Goal: Task Accomplishment & Management: Use online tool/utility

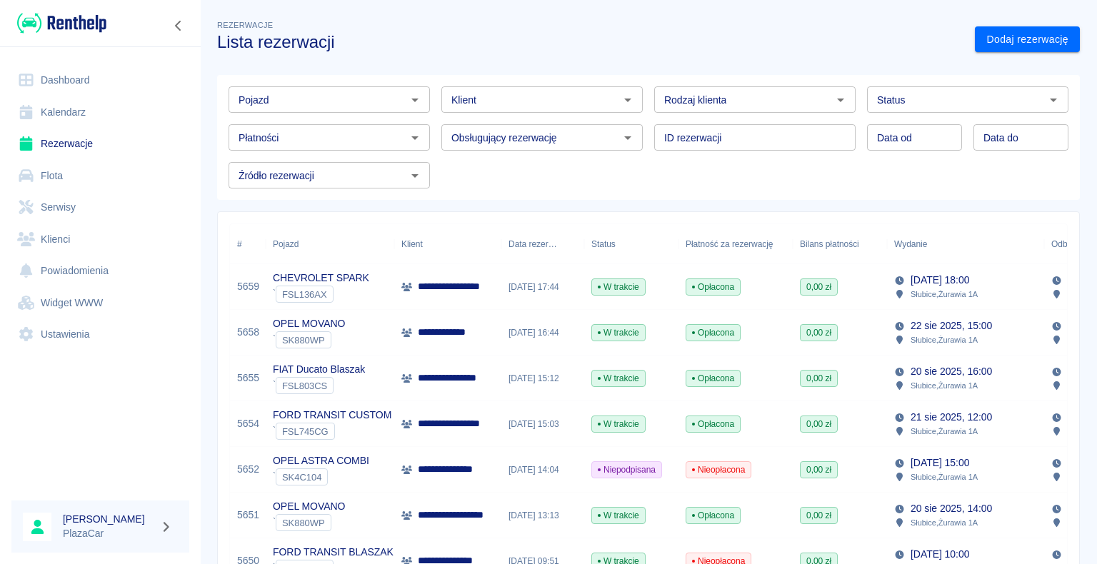
click at [71, 78] on link "Dashboard" at bounding box center [100, 80] width 178 height 32
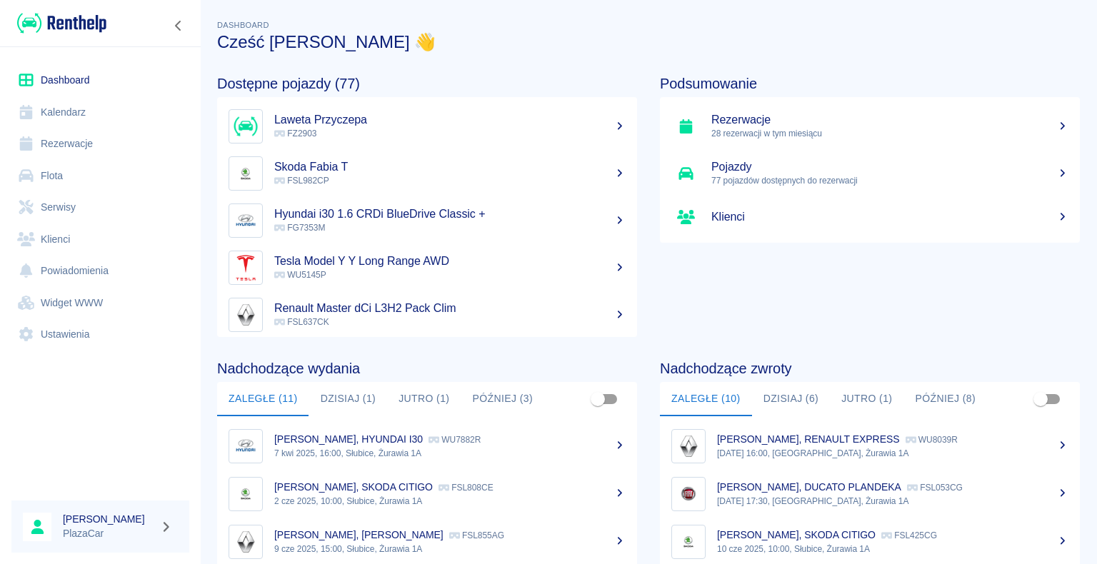
click at [786, 395] on button "Dzisiaj (6)" at bounding box center [791, 399] width 79 height 34
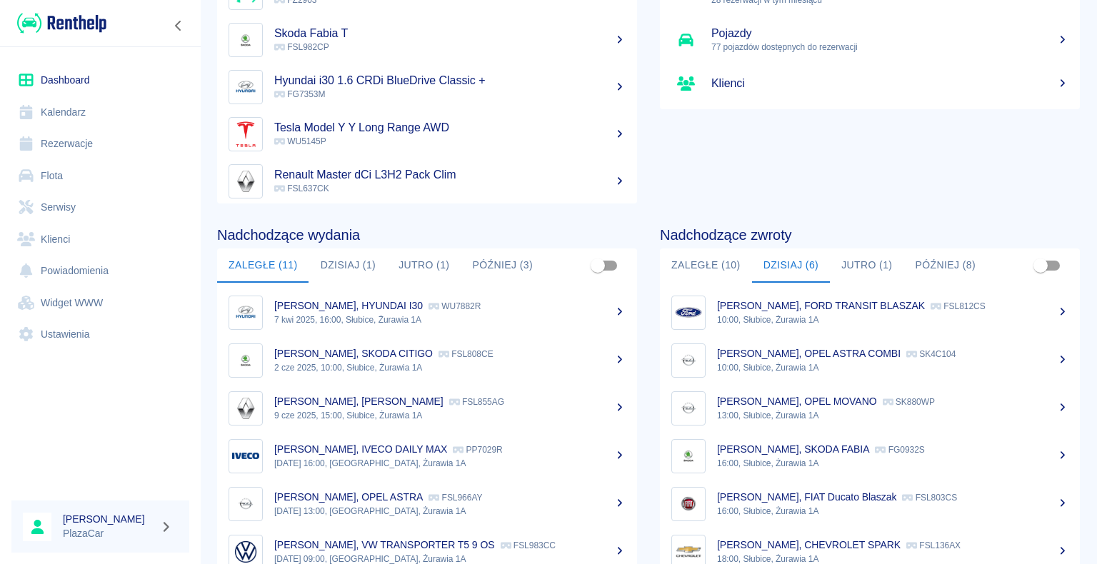
scroll to position [109, 0]
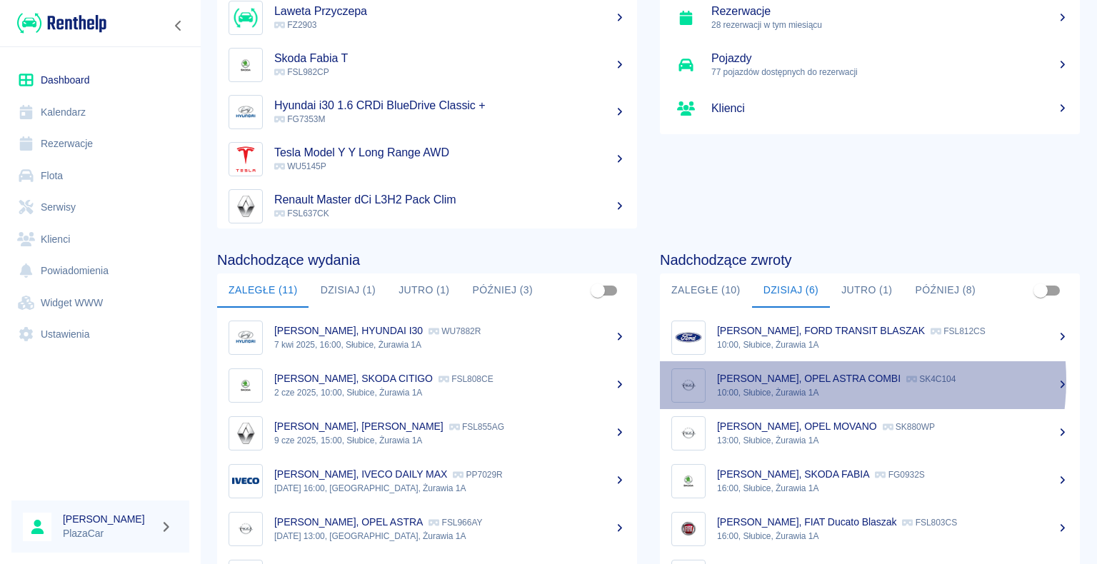
click at [829, 380] on p "[PERSON_NAME], OPEL ASTRA COMBI" at bounding box center [809, 378] width 184 height 11
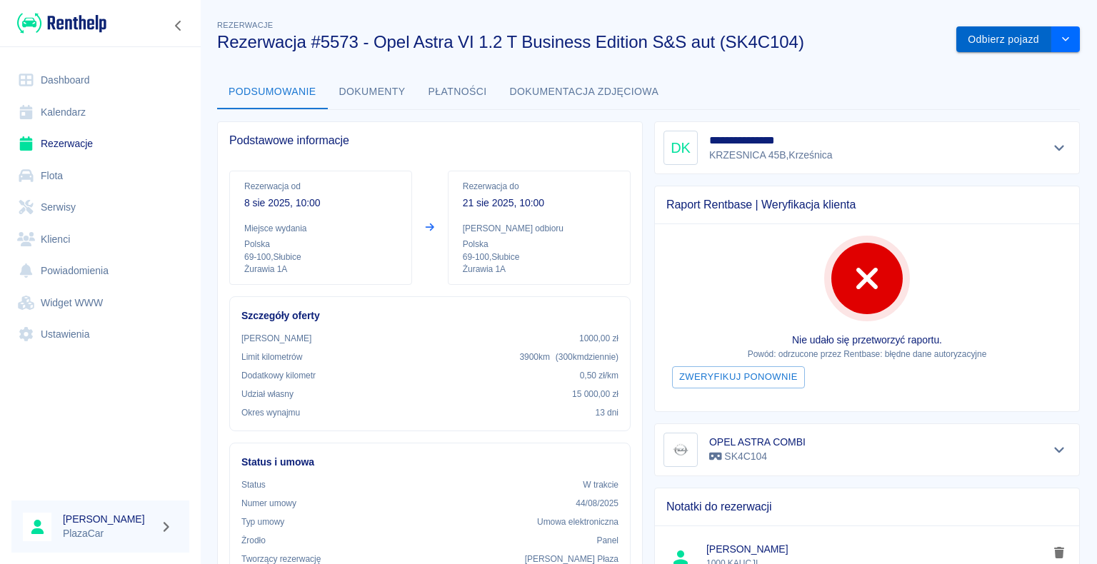
click at [976, 36] on button "Odbierz pojazd" at bounding box center [1003, 39] width 95 height 26
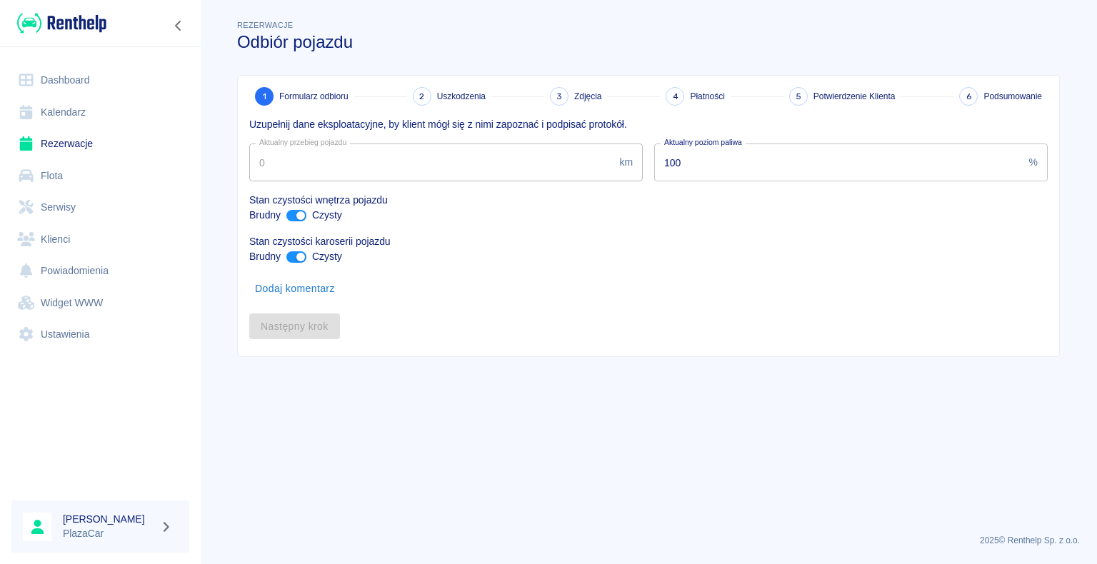
type input "47347"
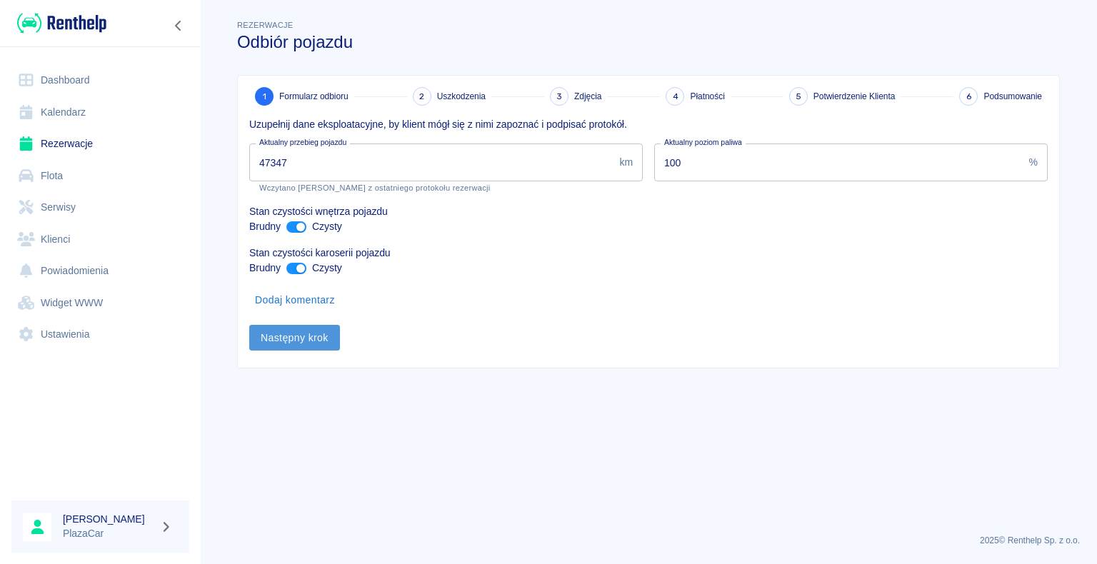
click at [292, 338] on button "Następny krok" at bounding box center [294, 338] width 91 height 26
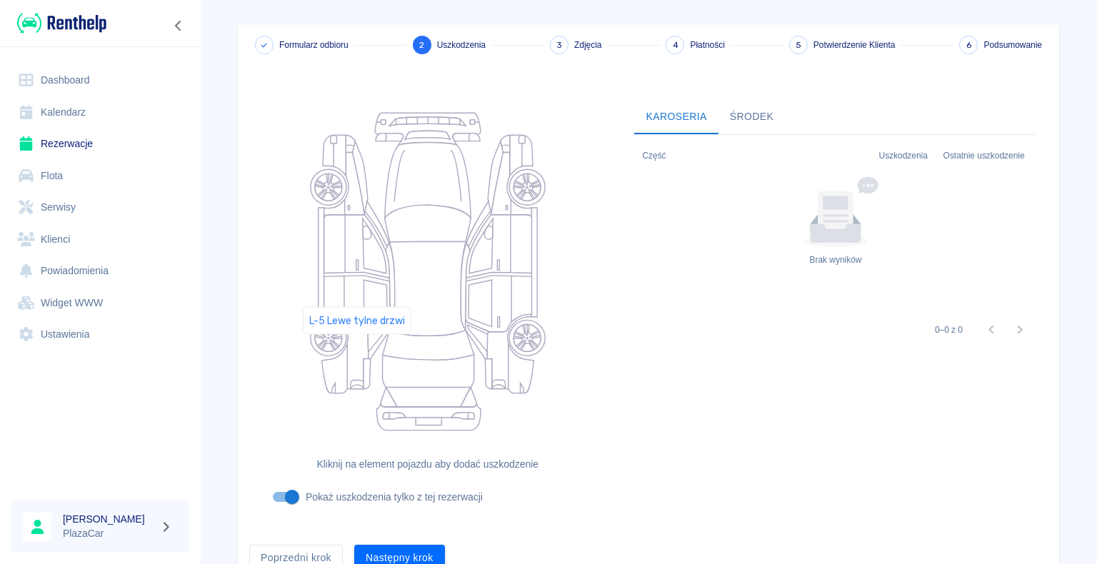
scroll to position [117, 0]
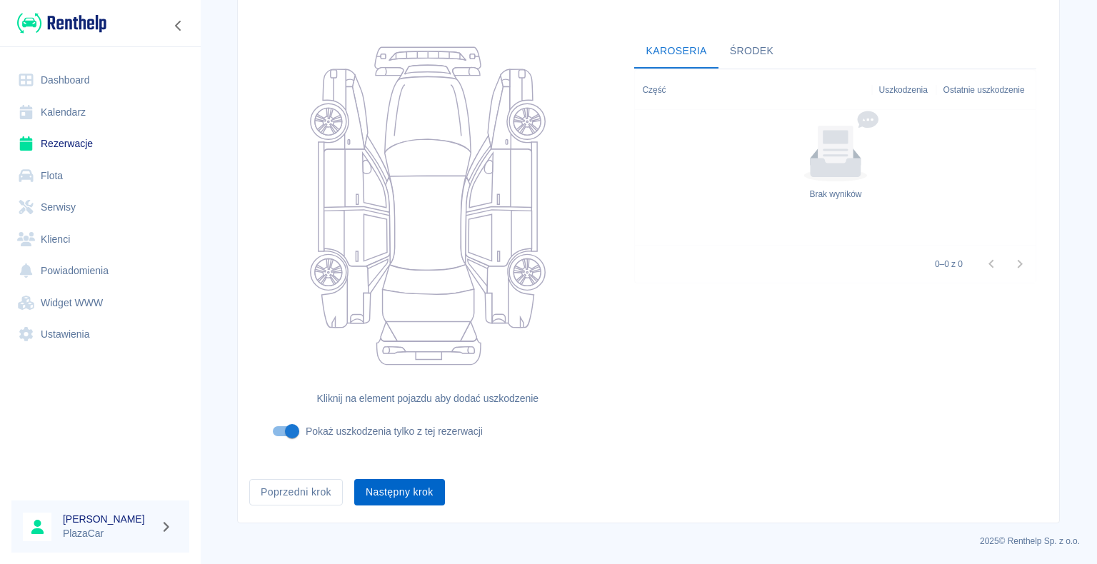
click at [389, 487] on button "Następny krok" at bounding box center [399, 492] width 91 height 26
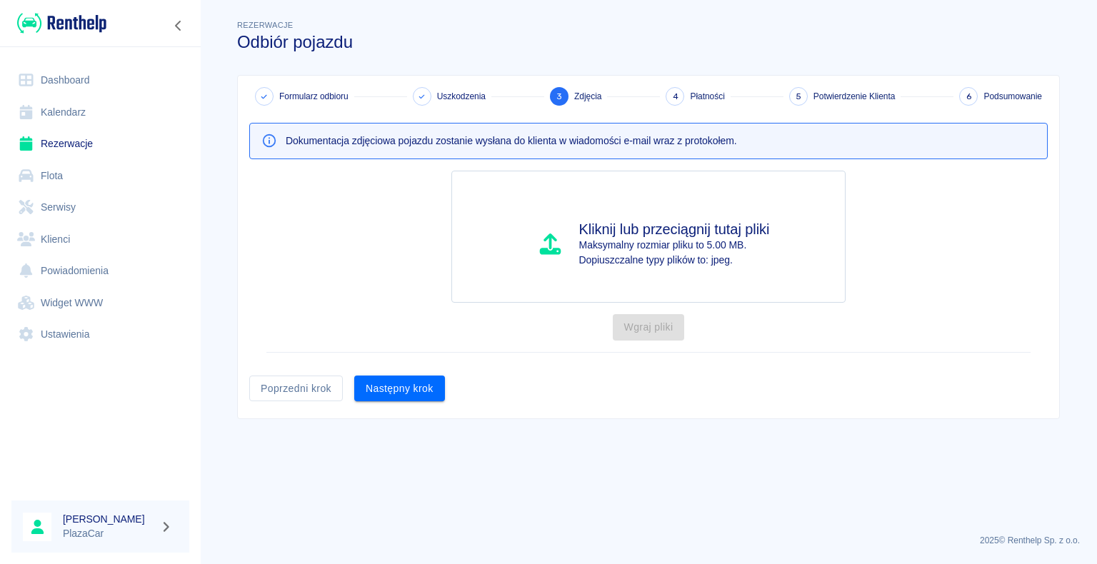
scroll to position [0, 0]
click at [392, 384] on button "Następny krok" at bounding box center [399, 389] width 91 height 26
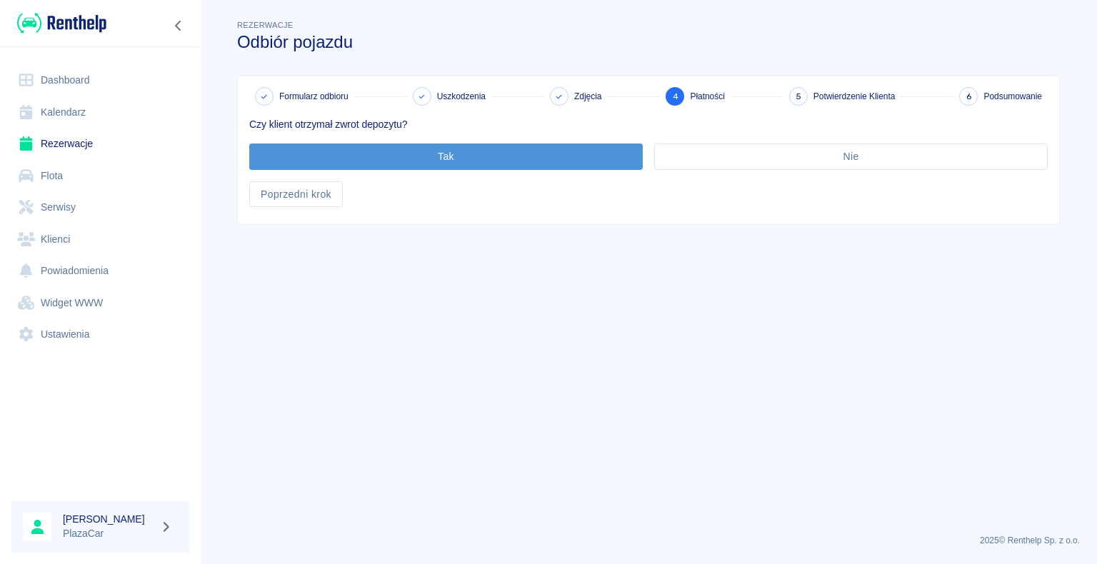
click at [436, 152] on button "Tak" at bounding box center [446, 157] width 394 height 26
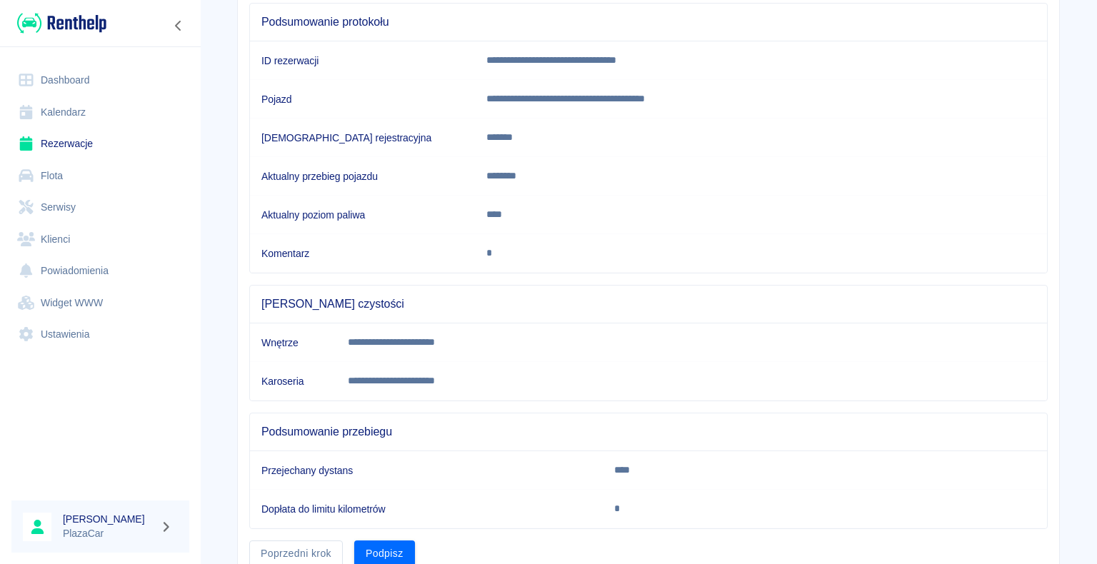
scroll to position [199, 0]
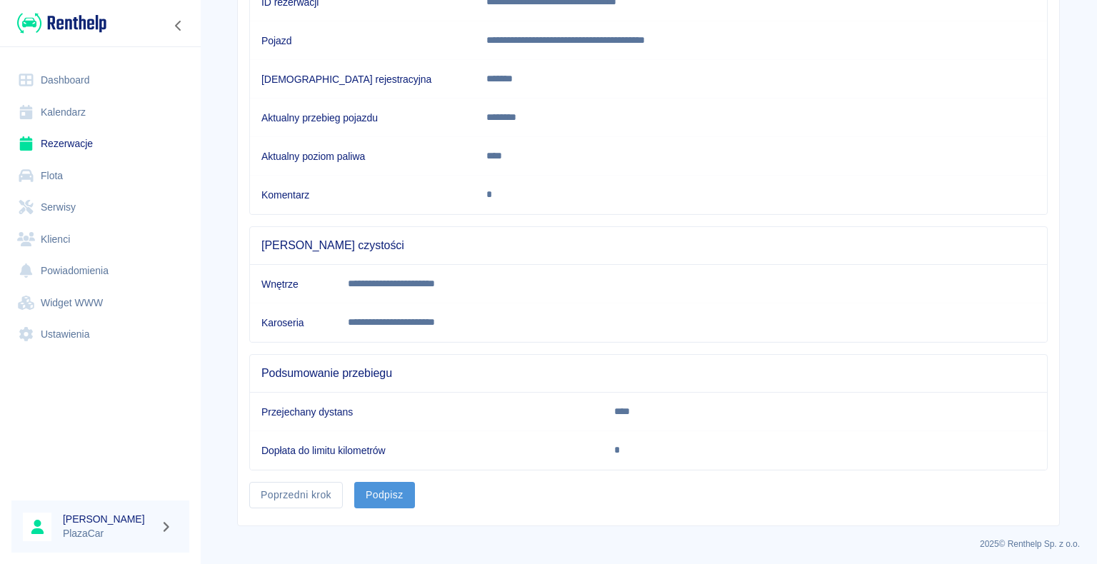
click at [380, 490] on button "Podpisz" at bounding box center [384, 495] width 61 height 26
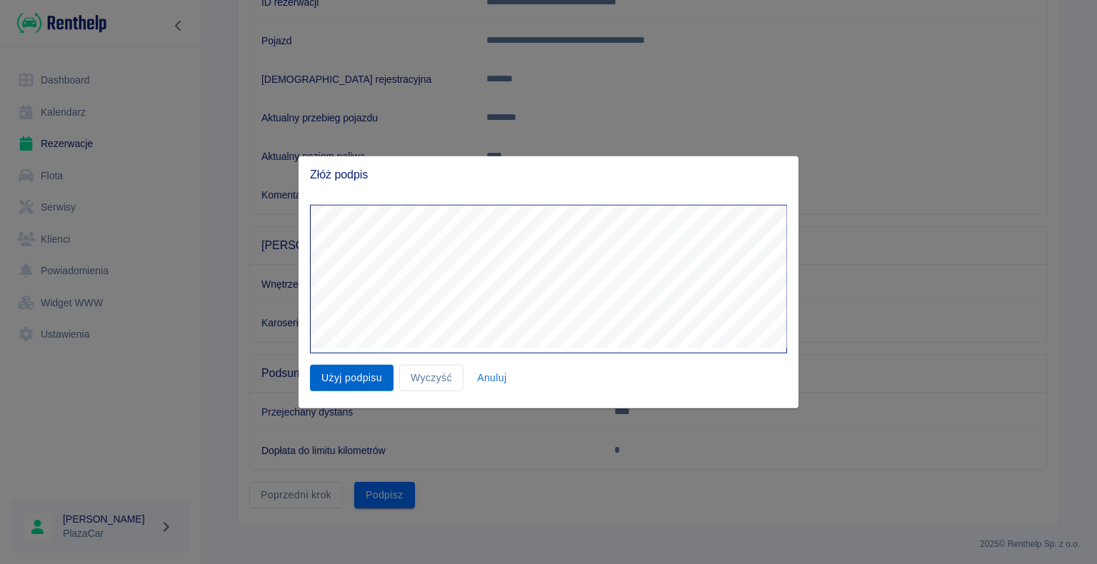
click at [369, 379] on button "Użyj podpisu" at bounding box center [352, 378] width 84 height 26
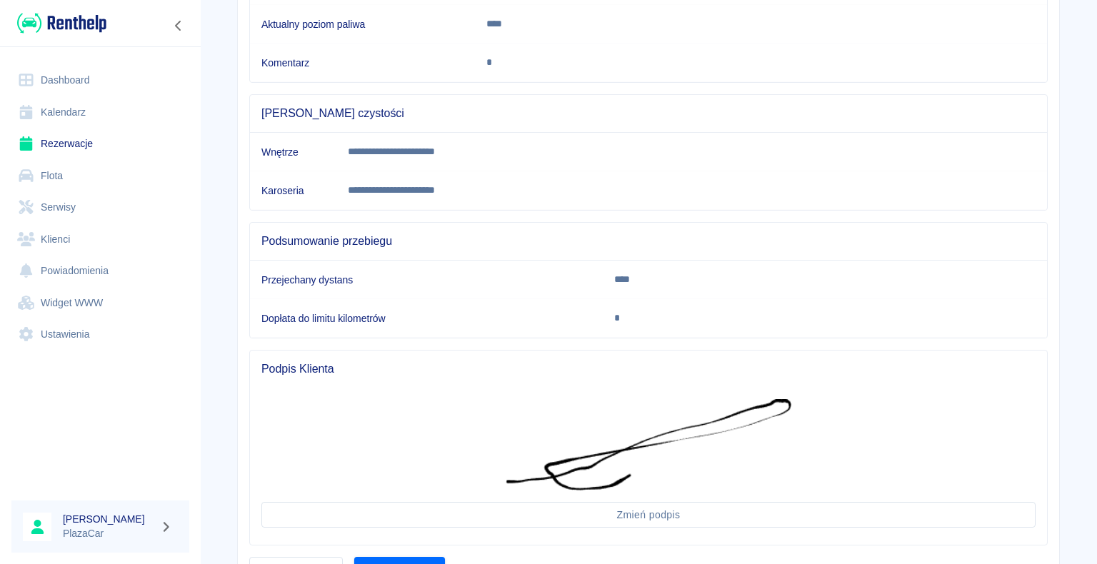
scroll to position [406, 0]
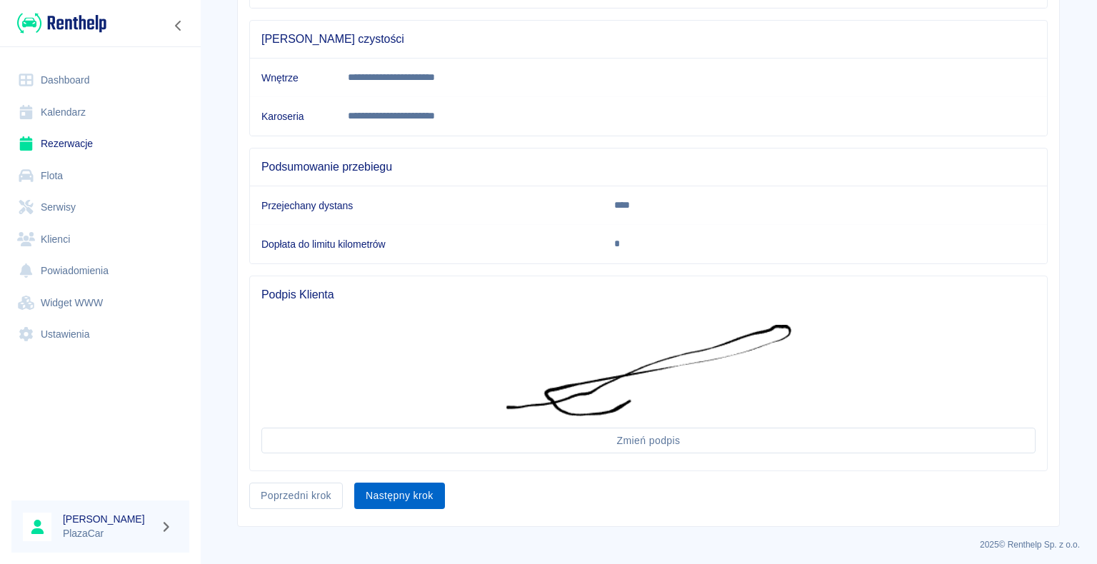
click at [402, 490] on button "Następny krok" at bounding box center [399, 496] width 91 height 26
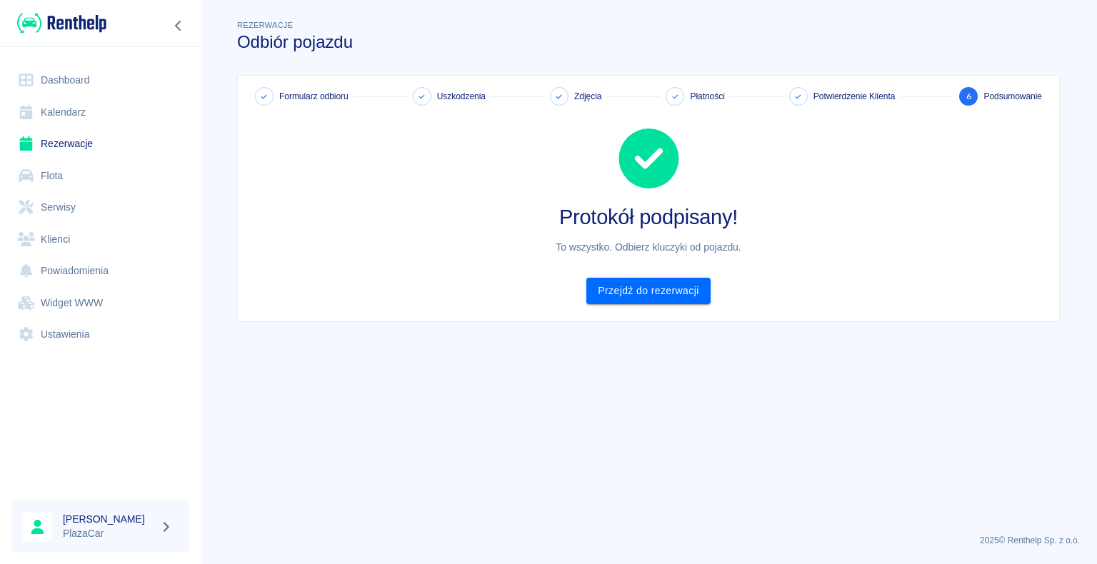
scroll to position [0, 0]
click at [655, 290] on link "Przejdź do rezerwacji" at bounding box center [648, 291] width 124 height 26
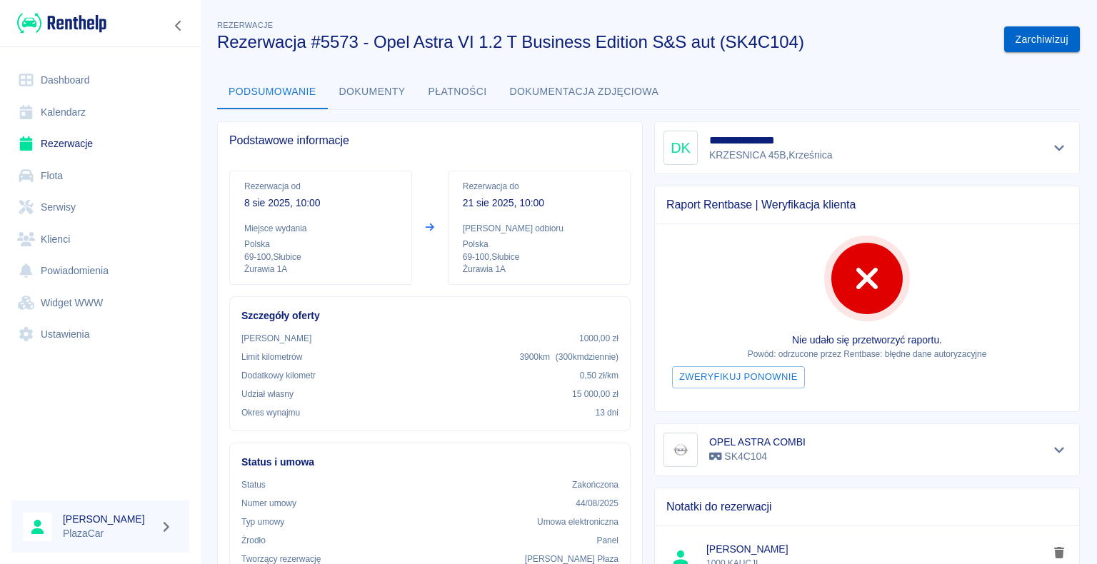
click at [1024, 39] on button "Zarchiwizuj" at bounding box center [1042, 39] width 76 height 26
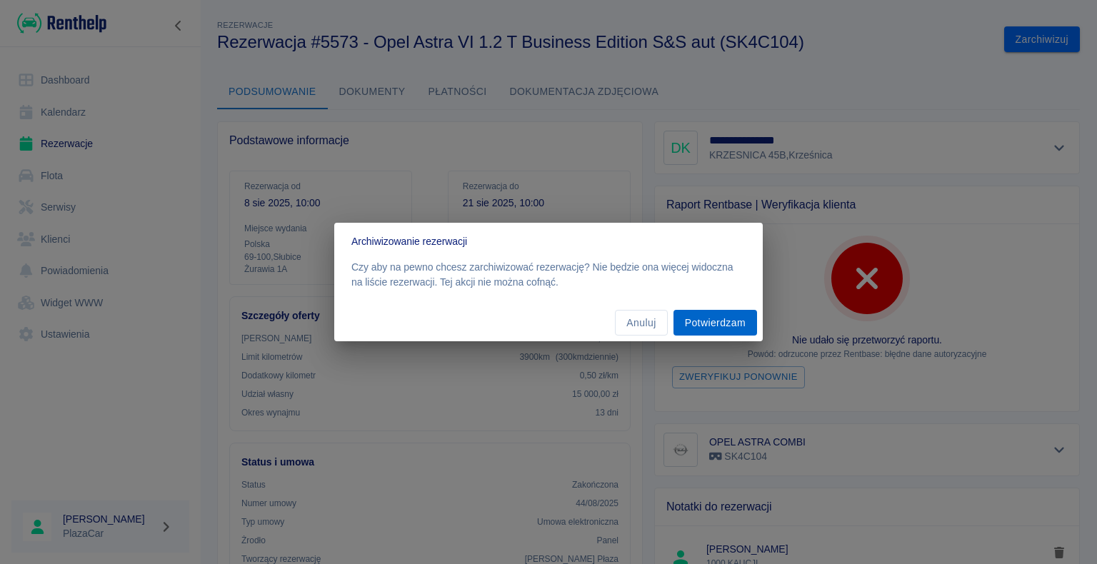
click at [711, 324] on button "Potwierdzam" at bounding box center [716, 323] width 84 height 26
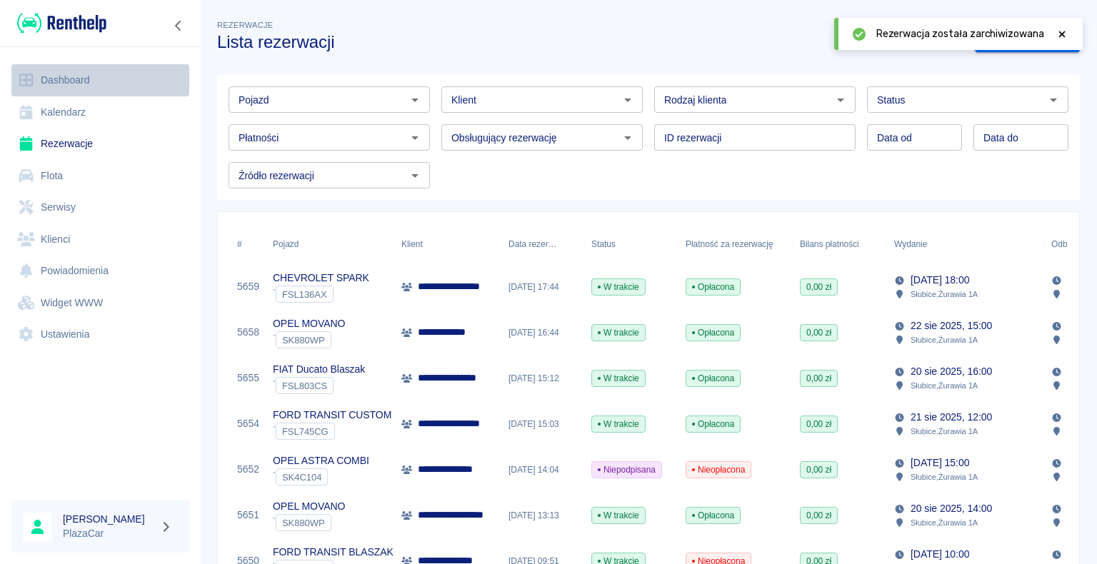
click at [69, 79] on link "Dashboard" at bounding box center [100, 80] width 178 height 32
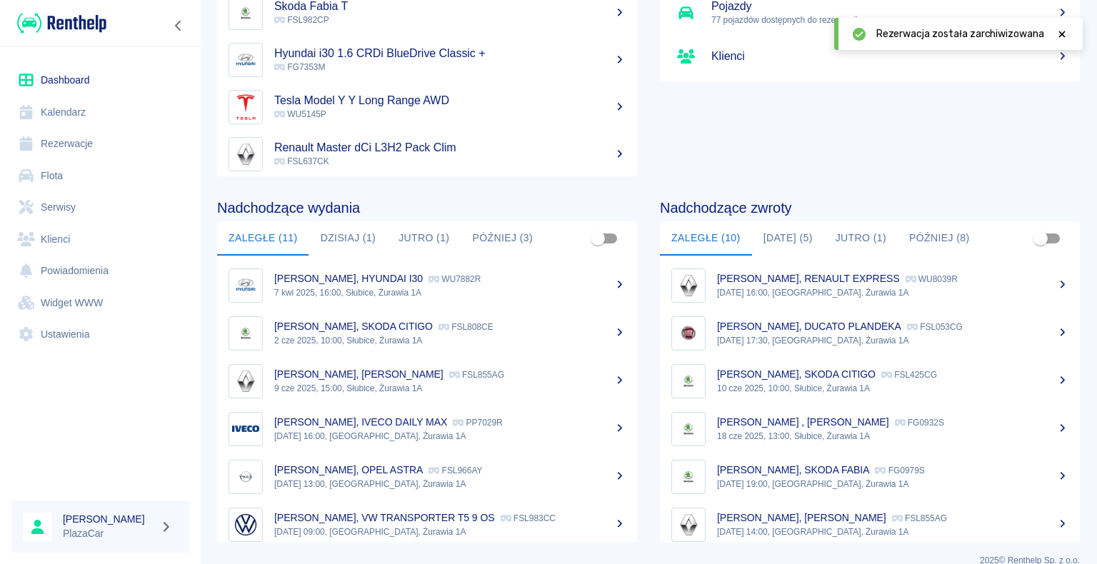
scroll to position [180, 0]
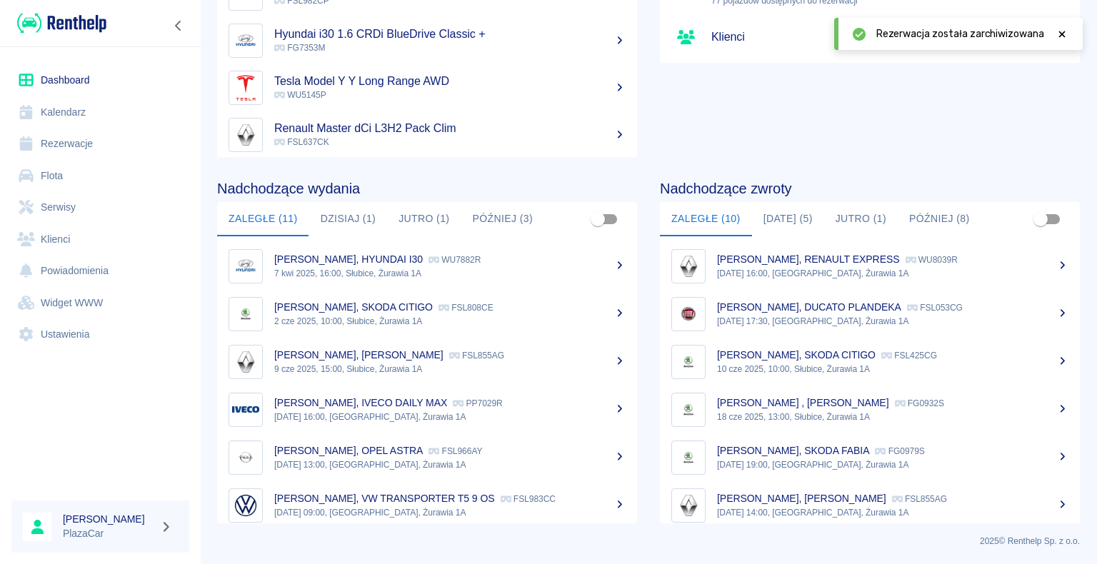
click at [786, 214] on button "[DATE] (5)" at bounding box center [788, 219] width 72 height 34
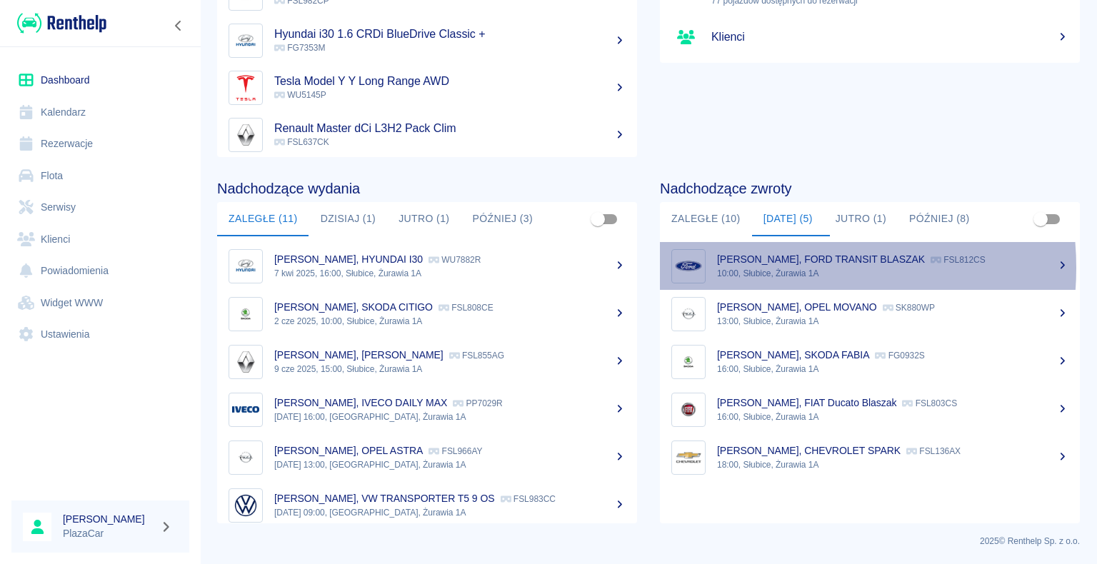
click at [763, 267] on p "10:00, Słubice, Żurawia 1A" at bounding box center [892, 273] width 351 height 13
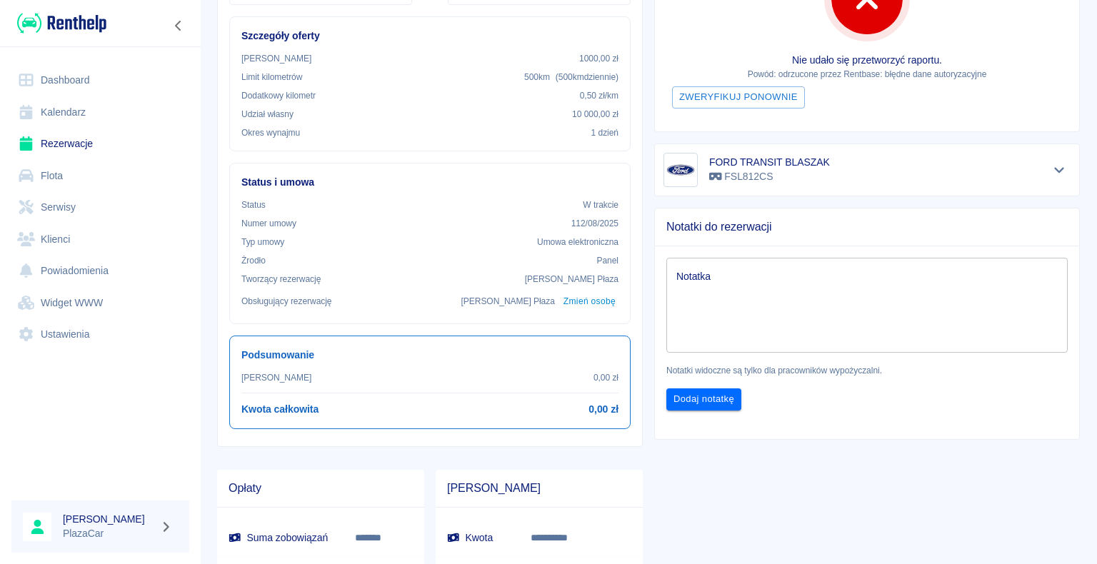
scroll to position [371, 0]
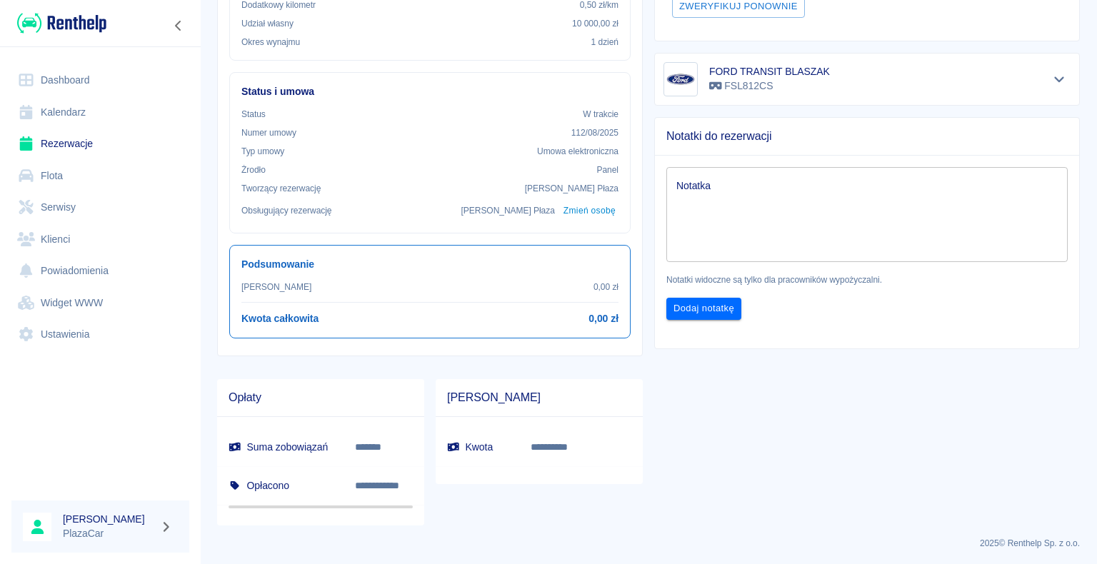
click at [466, 444] on h6 "Kwota" at bounding box center [477, 447] width 61 height 14
click at [577, 444] on p "**********" at bounding box center [570, 447] width 79 height 15
click at [584, 445] on p "**********" at bounding box center [570, 447] width 79 height 15
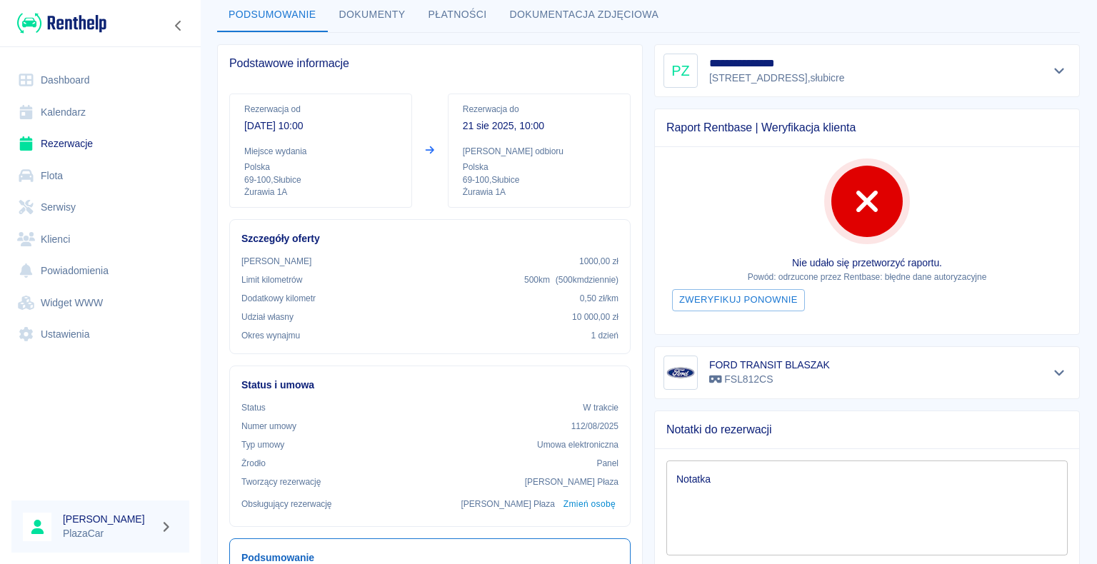
scroll to position [14, 0]
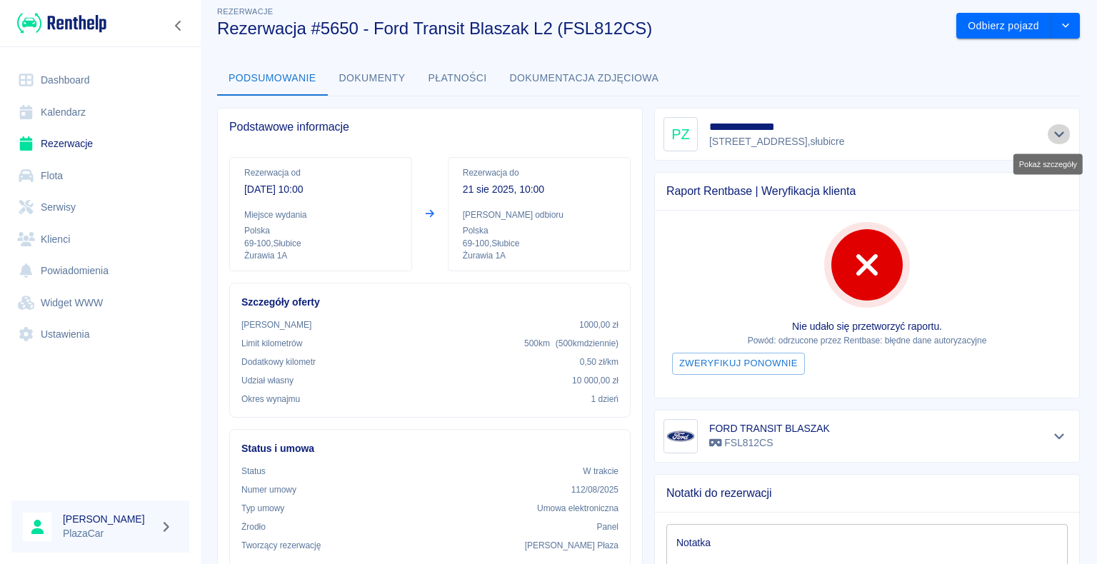
click at [1054, 134] on icon "Pokaż szczegóły" at bounding box center [1059, 135] width 10 height 6
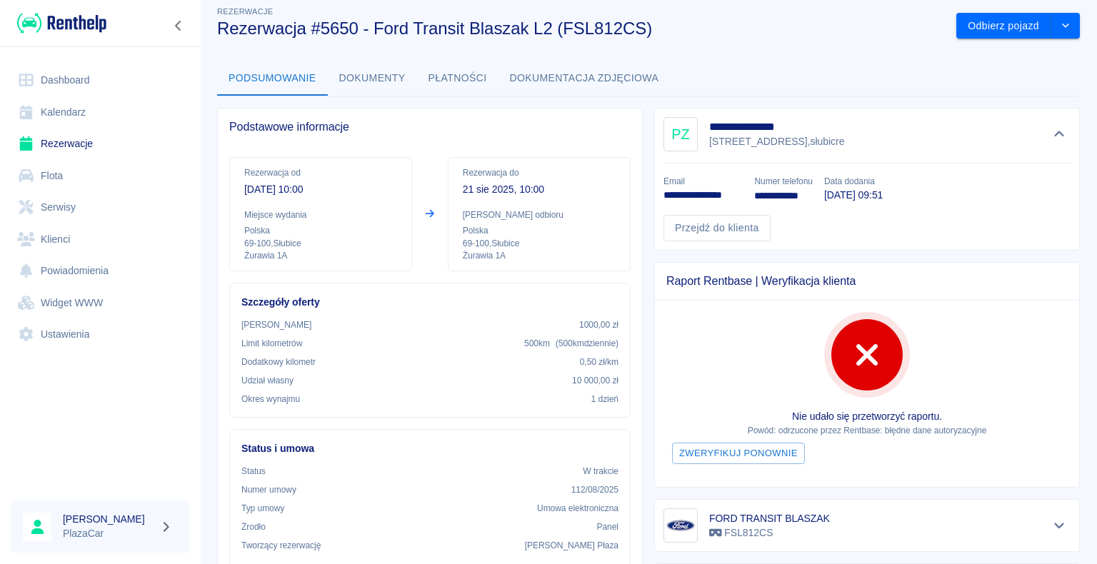
click at [643, 101] on div "**********" at bounding box center [861, 173] width 437 height 154
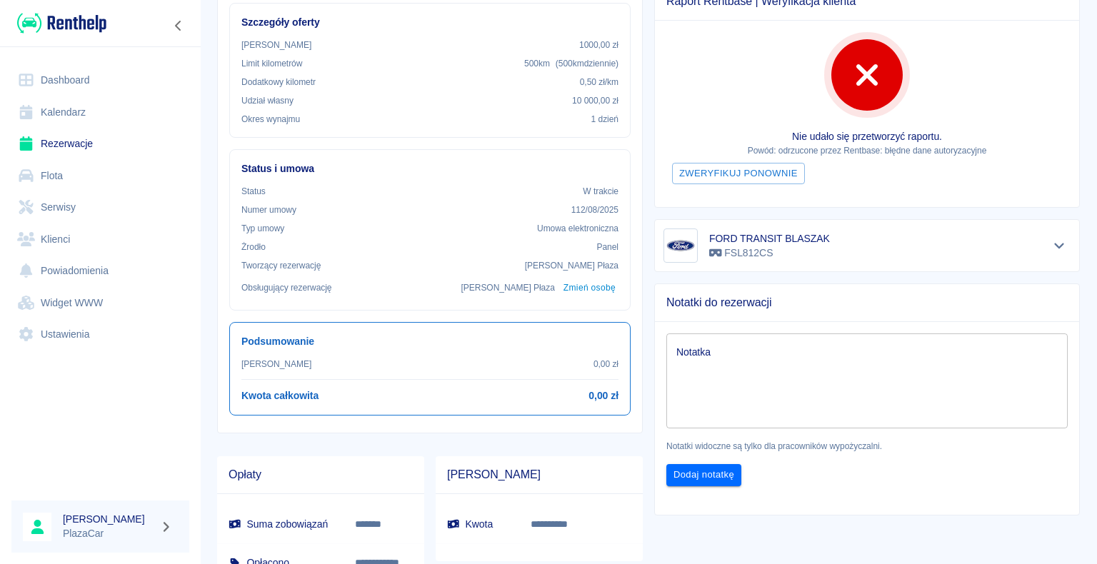
scroll to position [299, 0]
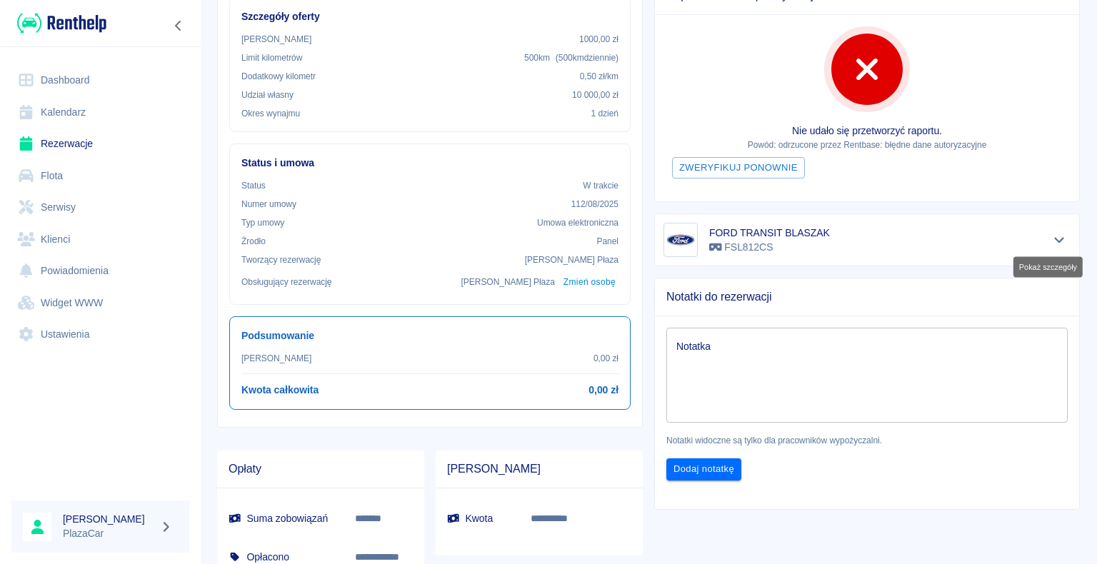
click at [1054, 238] on icon "Pokaż szczegóły" at bounding box center [1059, 241] width 10 height 6
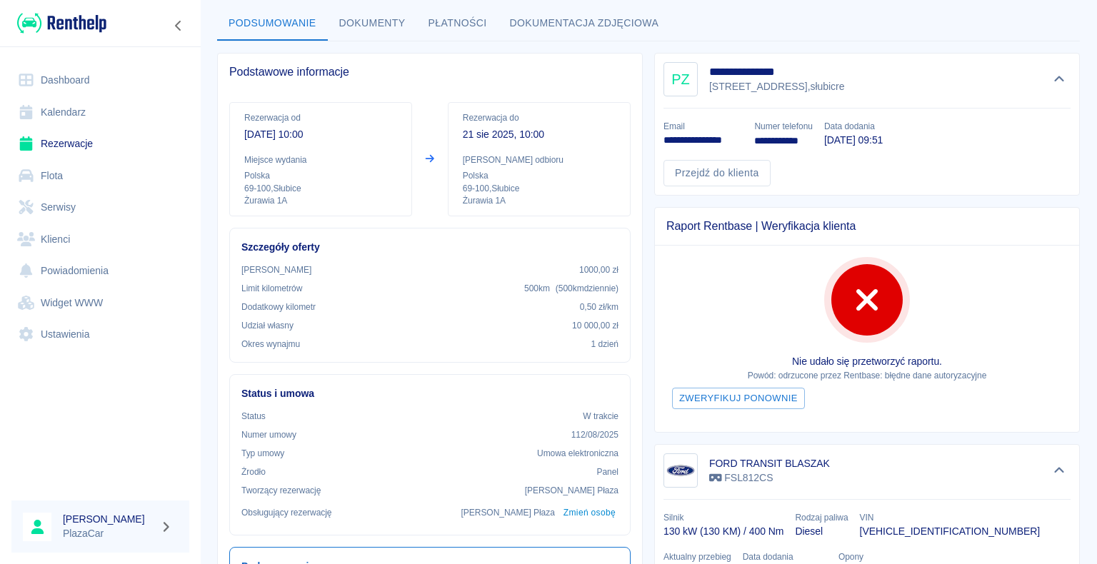
scroll to position [14, 0]
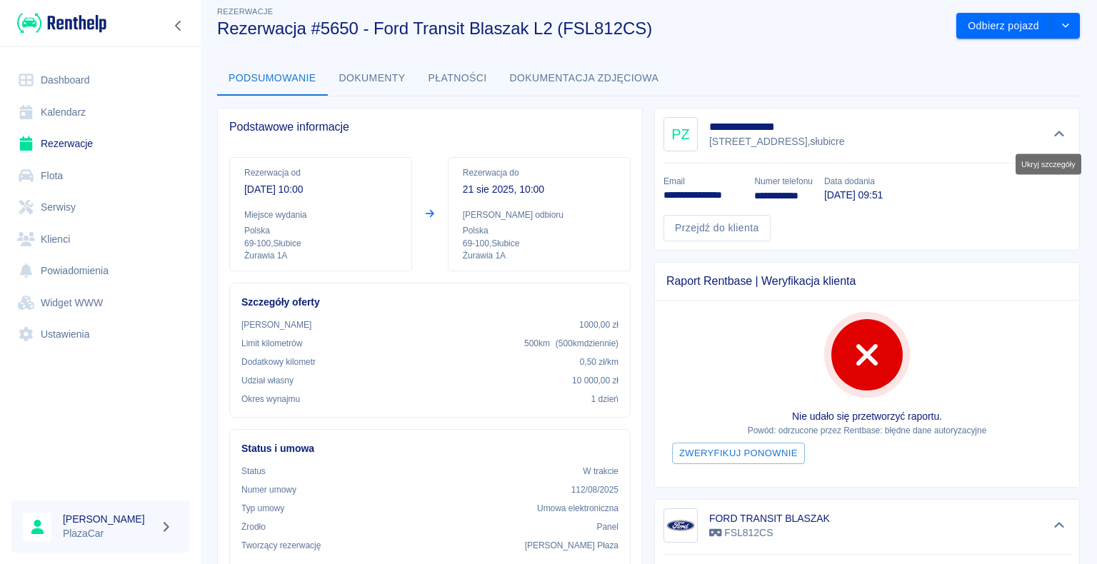
click at [1054, 134] on icon "Ukryj szczegóły" at bounding box center [1059, 134] width 10 height 6
